Goal: Task Accomplishment & Management: Use online tool/utility

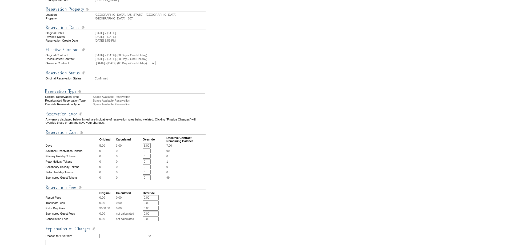
scroll to position [124, 0]
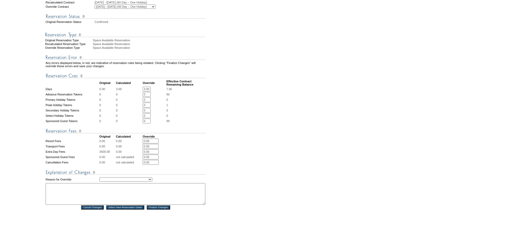
click at [115, 183] on td "Creating Continuous Stay Days Rebooked After Cancellation Editing Occupant Expe…" at bounding box center [152, 179] width 106 height 6
click at [114, 181] on select "Creating Continuous Stay Days Rebooked After Cancellation Editing Occupant Expe…" at bounding box center [125, 179] width 53 height 4
select select "1043"
click at [99, 181] on select "Creating Continuous Stay Days Rebooked After Cancellation Editing Occupant Expe…" at bounding box center [125, 179] width 53 height 4
click at [93, 203] on textarea at bounding box center [126, 194] width 160 height 22
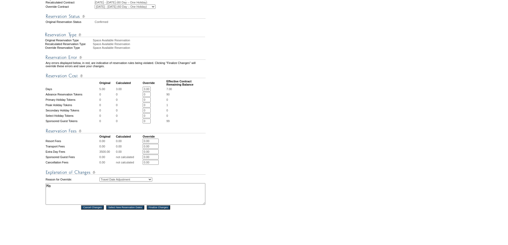
type textarea "M"
paste textarea "________________________________________ Lore: Ipsum Dolorsita <consectetu@adip…"
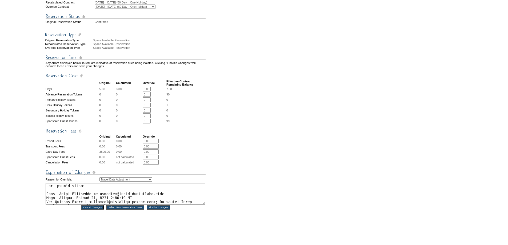
click at [138, 196] on textarea at bounding box center [126, 194] width 160 height 22
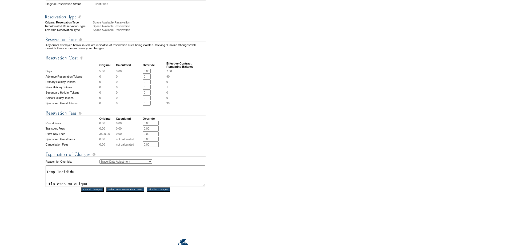
scroll to position [184, 0]
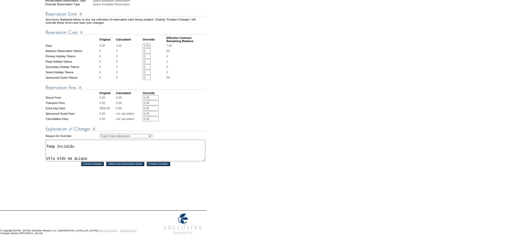
drag, startPoint x: 99, startPoint y: 149, endPoint x: 103, endPoint y: 150, distance: 4.0
click at [99, 149] on textarea at bounding box center [126, 151] width 160 height 22
type textarea "Lor ipsum'd sitam: ________________________________________ Cons: Adipi Elitsed…"
click at [159, 162] on input "Finalize Changes" at bounding box center [158, 164] width 23 height 4
